Goal: Find contact information: Find contact information

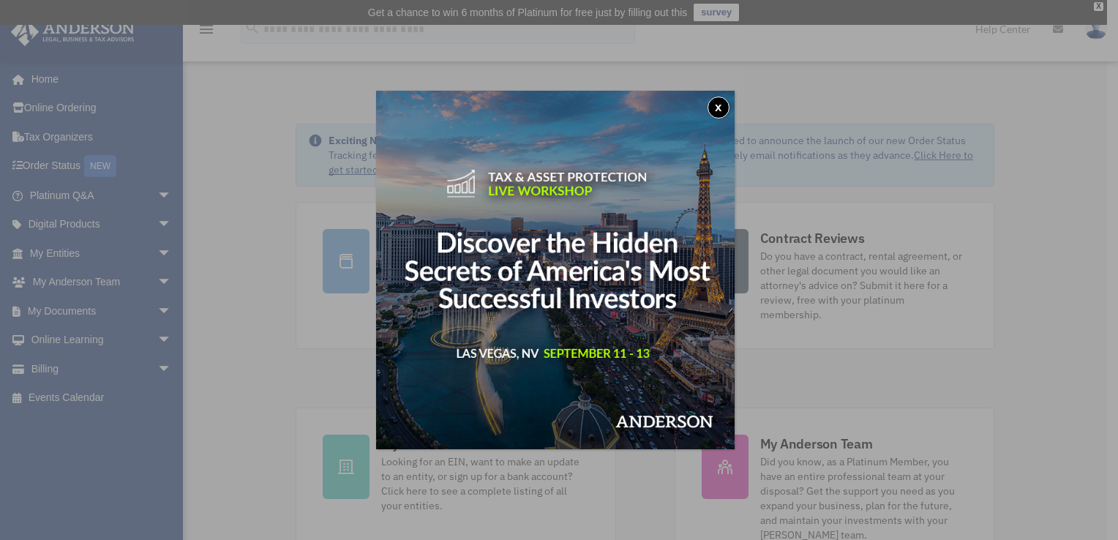
click at [722, 105] on button "x" at bounding box center [718, 108] width 22 height 22
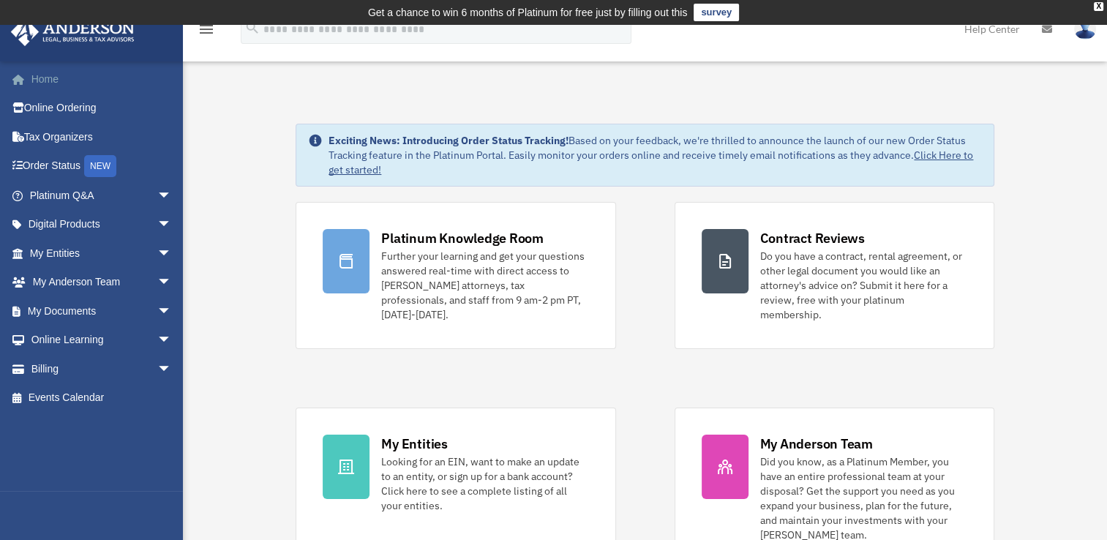
click at [54, 73] on link "Home" at bounding box center [102, 78] width 184 height 29
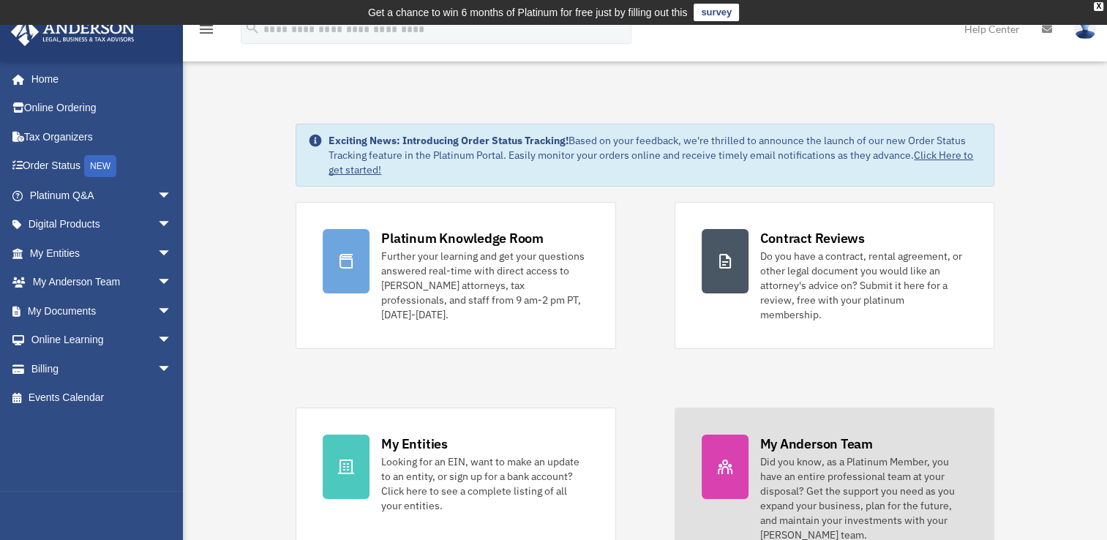
click at [777, 434] on div "My Anderson Team" at bounding box center [816, 443] width 113 height 18
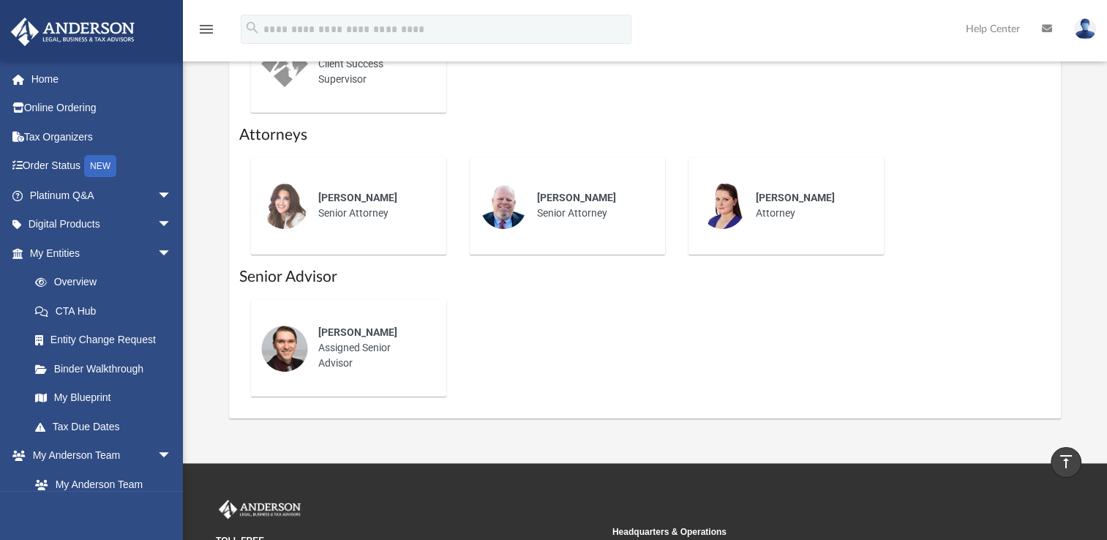
scroll to position [732, 0]
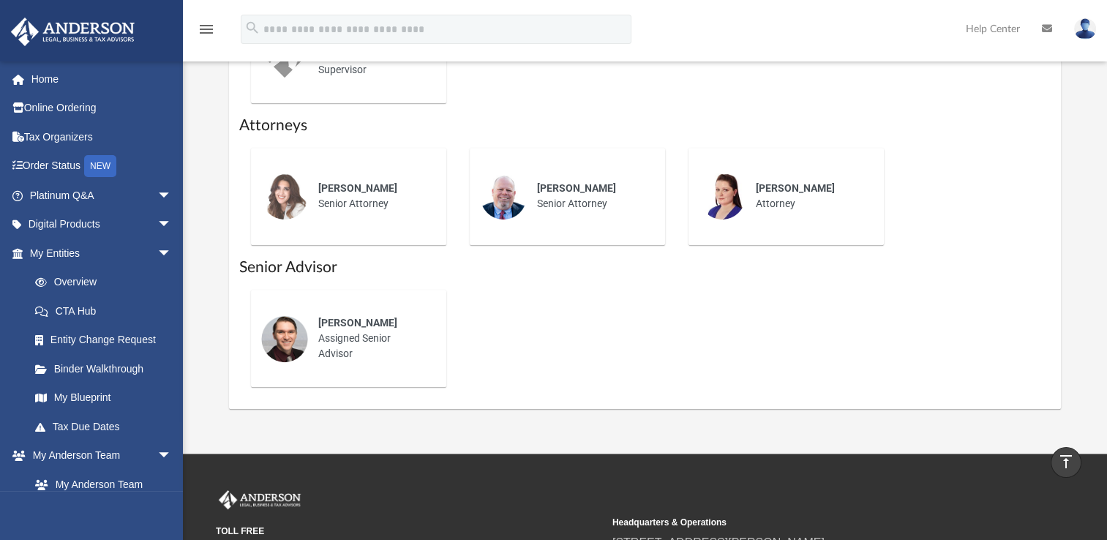
click at [309, 314] on div "Josh Terry Assigned Senior Advisor" at bounding box center [372, 338] width 128 height 67
click at [320, 320] on span "Josh Terry" at bounding box center [357, 323] width 79 height 12
click at [281, 341] on img at bounding box center [284, 338] width 47 height 47
click at [335, 342] on div "Josh Terry Assigned Senior Advisor" at bounding box center [372, 338] width 128 height 67
click at [339, 325] on span "Josh Terry" at bounding box center [357, 323] width 79 height 12
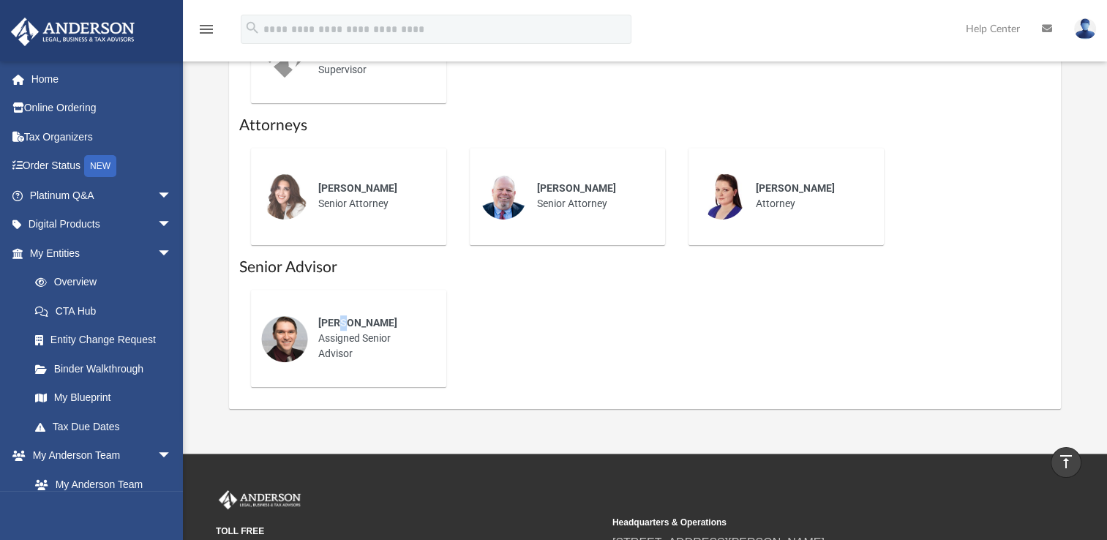
click at [339, 325] on span "Josh Terry" at bounding box center [357, 323] width 79 height 12
click at [157, 451] on span "arrow_drop_down" at bounding box center [171, 456] width 29 height 30
click at [157, 451] on span "arrow_drop_up" at bounding box center [171, 456] width 29 height 30
click at [127, 484] on link "My Anderson Team" at bounding box center [106, 484] width 173 height 29
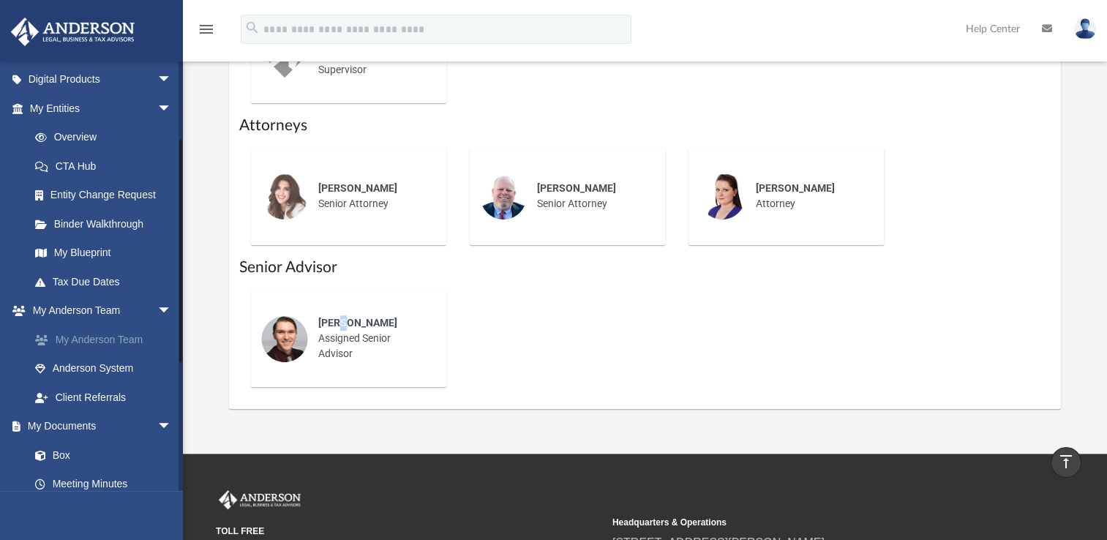
scroll to position [146, 0]
click at [84, 334] on link "My Anderson Team" at bounding box center [106, 337] width 173 height 29
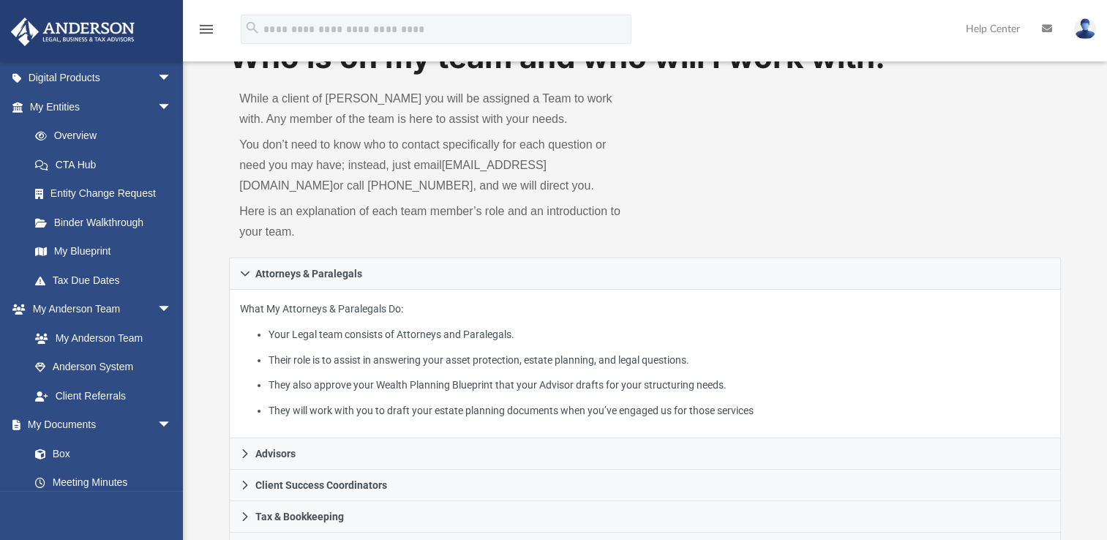
scroll to position [0, 0]
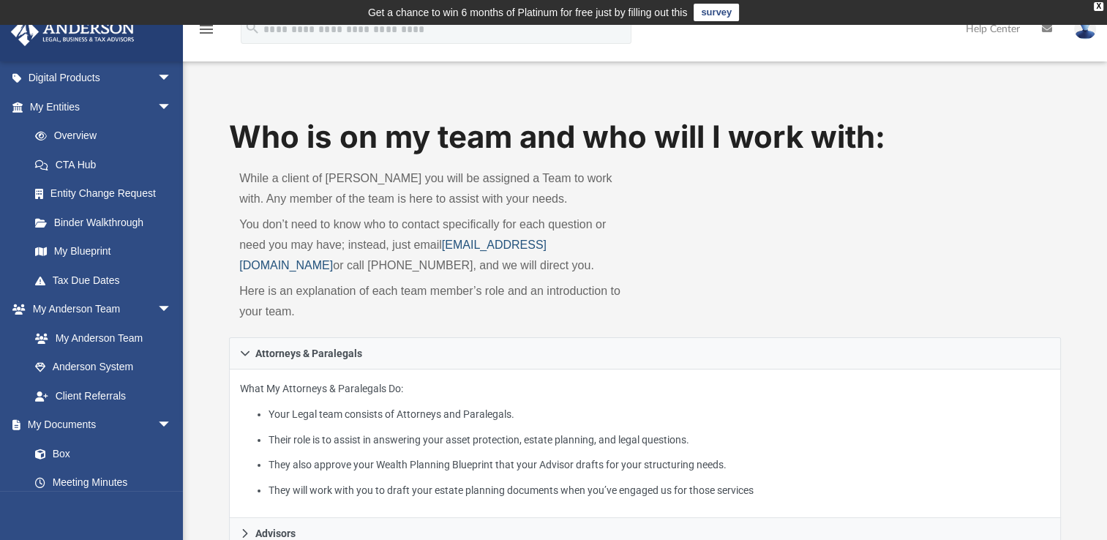
click at [446, 244] on link "myteam@andersonadvisors.com" at bounding box center [392, 254] width 307 height 33
click at [905, 268] on div "Who is on my team and who will I work with: While a client of Anderson you will…" at bounding box center [645, 227] width 832 height 222
drag, startPoint x: 620, startPoint y: 244, endPoint x: 448, endPoint y: 244, distance: 172.6
click at [448, 244] on p "You don’t need to know who to contact specifically for each question or need yo…" at bounding box center [436, 244] width 395 height 61
copy p "myteam@andersonadvisors.com"
